Goal: Information Seeking & Learning: Learn about a topic

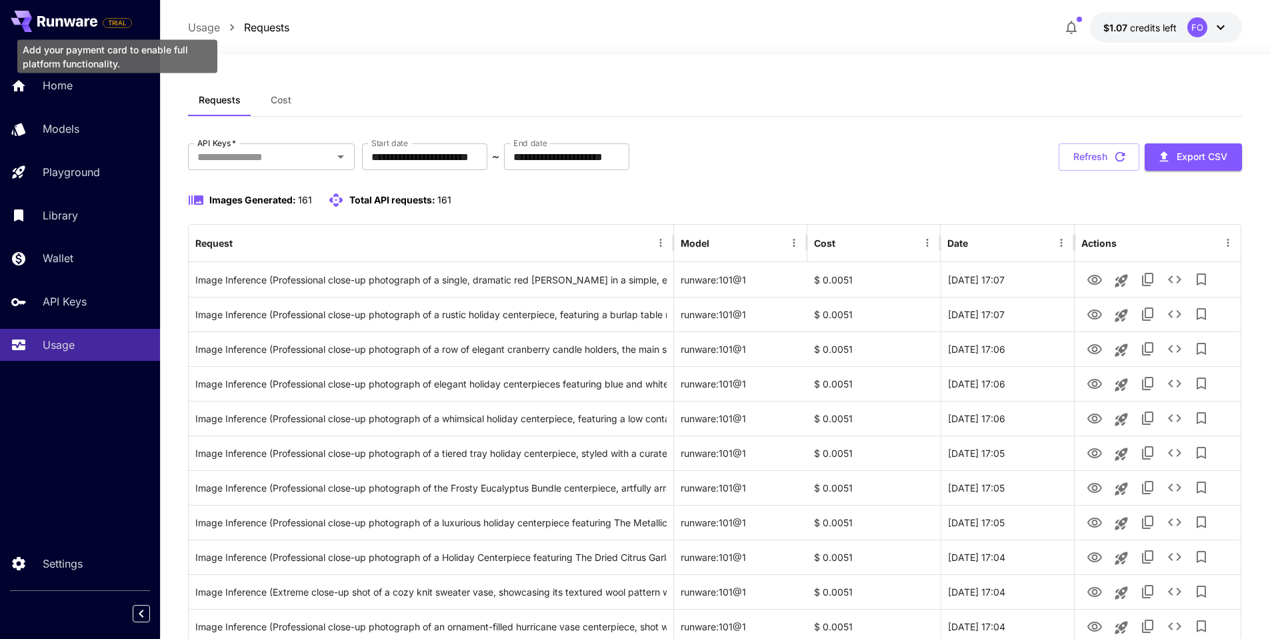
click at [111, 25] on span "TRIAL" at bounding box center [117, 23] width 28 height 10
click at [60, 19] on icon at bounding box center [58, 22] width 7 height 9
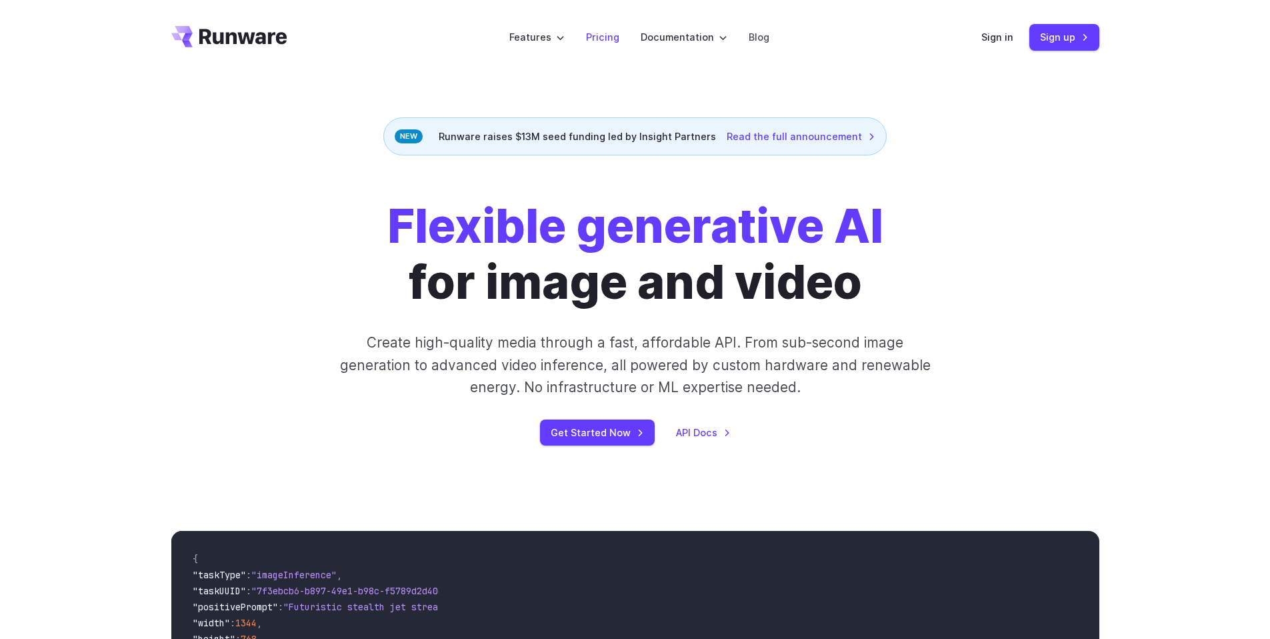
click at [608, 29] on link "Pricing" at bounding box center [602, 36] width 33 height 15
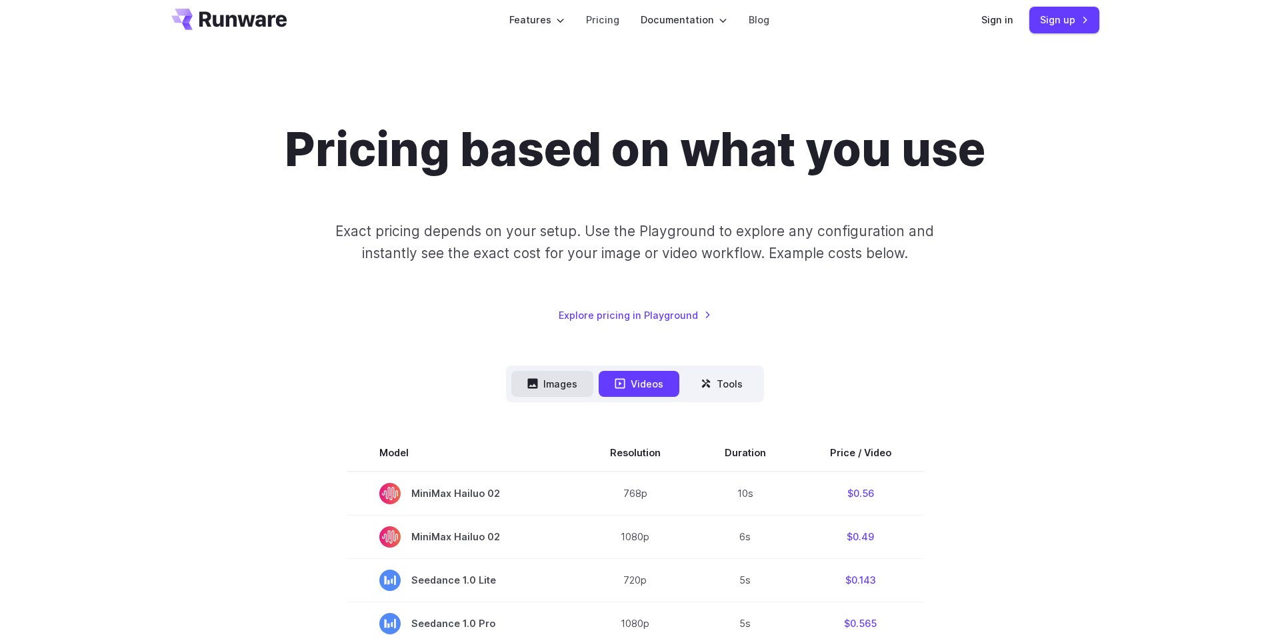
scroll to position [35, 0]
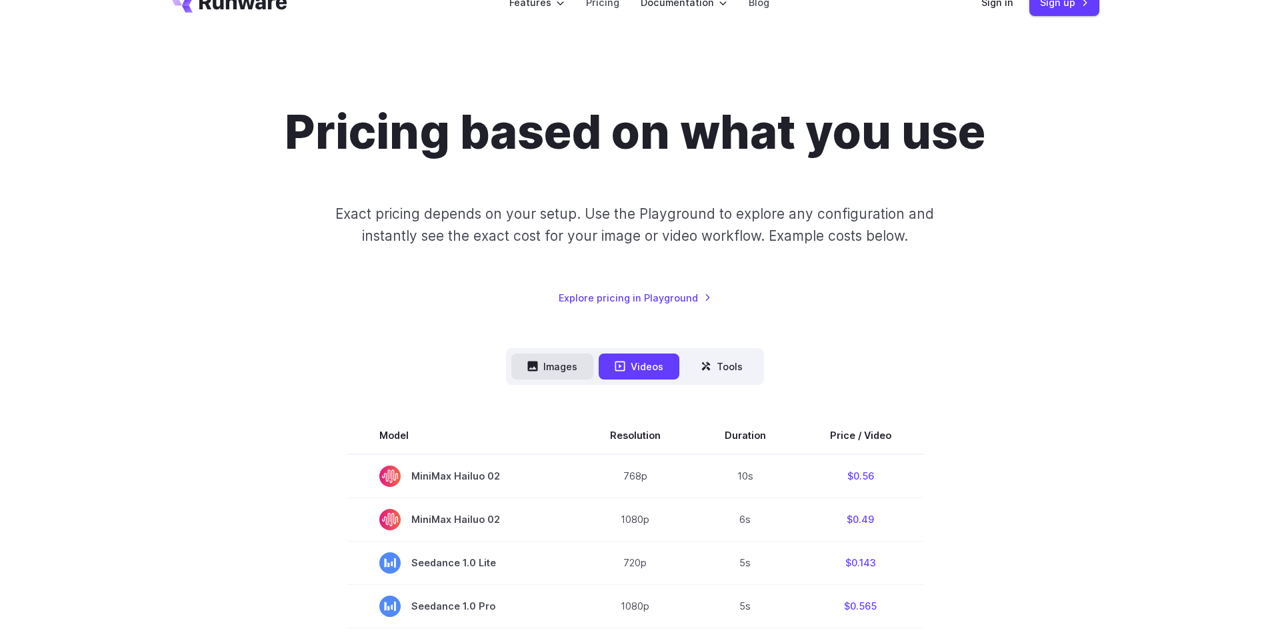
click at [572, 371] on button "Images" at bounding box center [552, 366] width 82 height 26
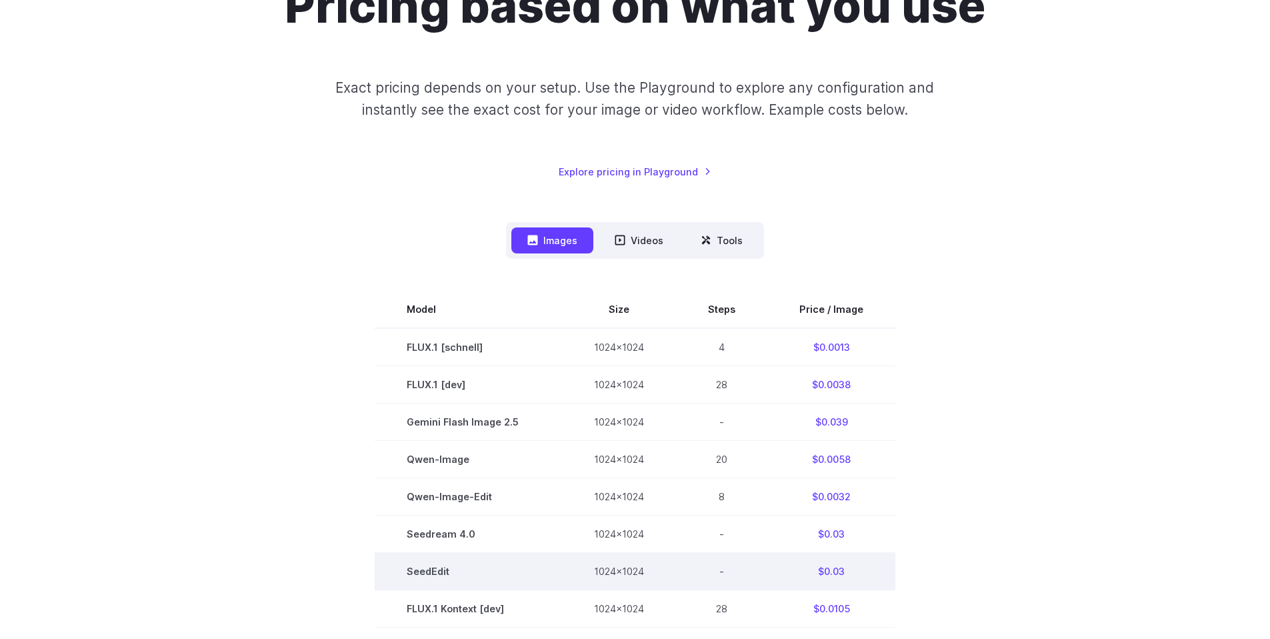
scroll to position [0, 0]
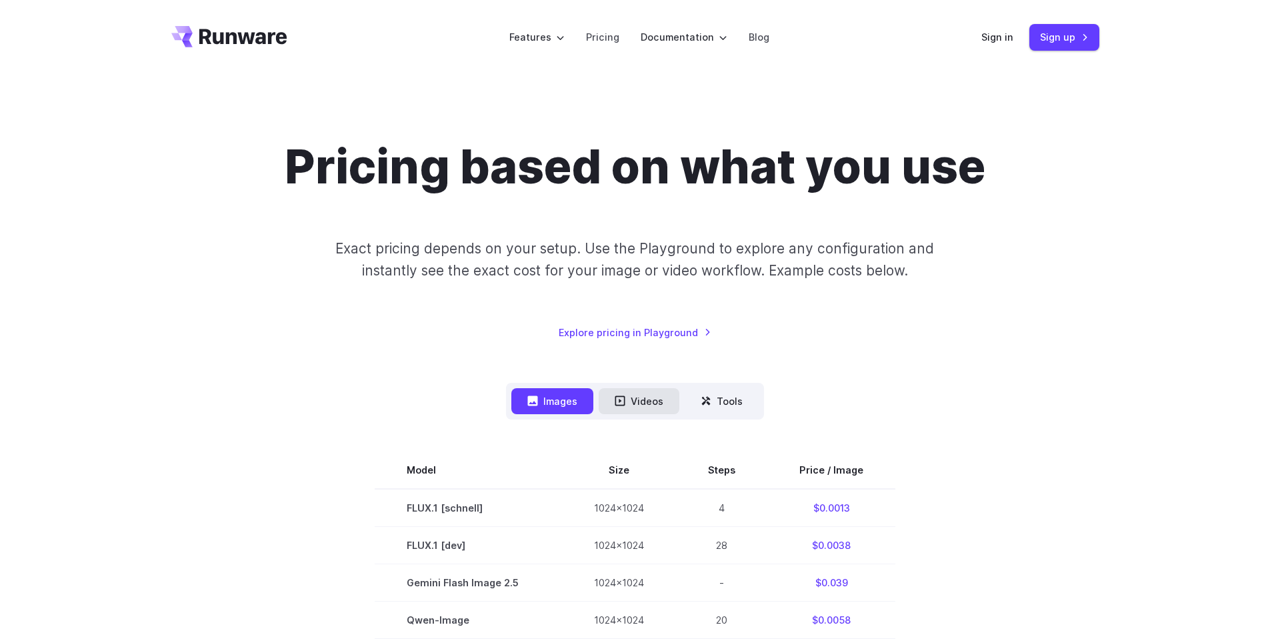
click at [659, 401] on button "Videos" at bounding box center [639, 401] width 81 height 26
